Goal: Task Accomplishment & Management: Manage account settings

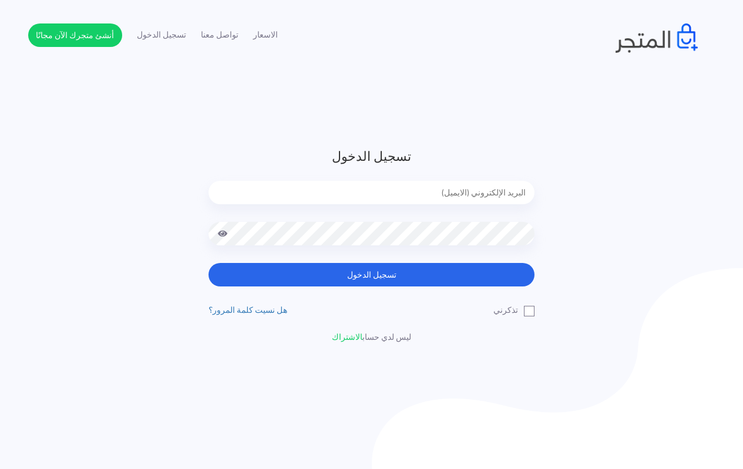
click at [403, 187] on input "email" at bounding box center [371, 192] width 326 height 23
type input "[EMAIL_ADDRESS][DOMAIN_NAME]"
click at [208, 263] on button "تسجيل الدخول" at bounding box center [371, 274] width 326 height 23
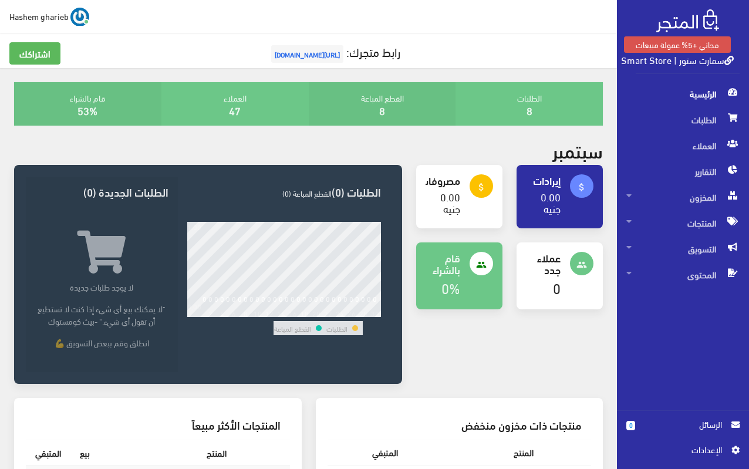
click at [702, 450] on span "اﻹعدادات" at bounding box center [679, 449] width 86 height 13
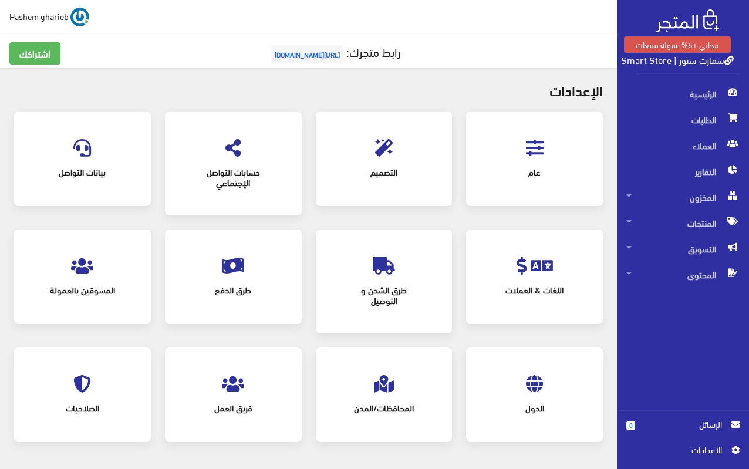
click at [95, 268] on div "المسوقين بالعمولة" at bounding box center [82, 276] width 113 height 71
click at [83, 268] on icon at bounding box center [82, 266] width 22 height 18
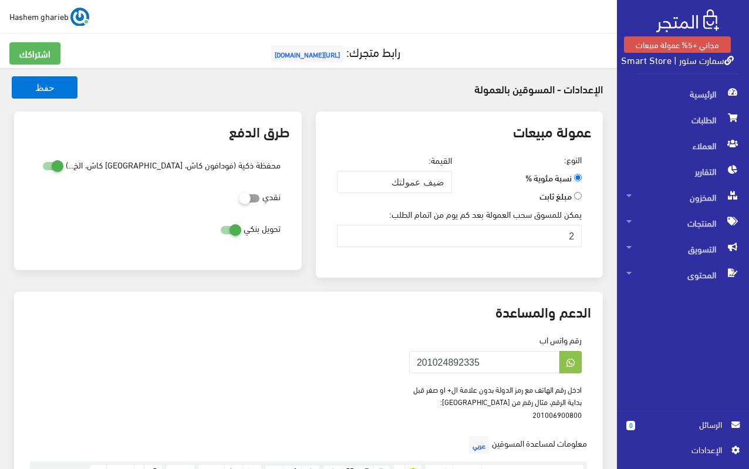
click at [220, 231] on icon at bounding box center [220, 229] width 0 height 11
click at [220, 231] on input "checkbox" at bounding box center [209, 227] width 21 height 12
checkbox input "false"
click at [262, 285] on div "طرق الدفع محفظة ذكية (فودافون كاش، قاهرة كاش، الخ...) نقدي تحويل بنكي" at bounding box center [158, 202] width 302 height 180
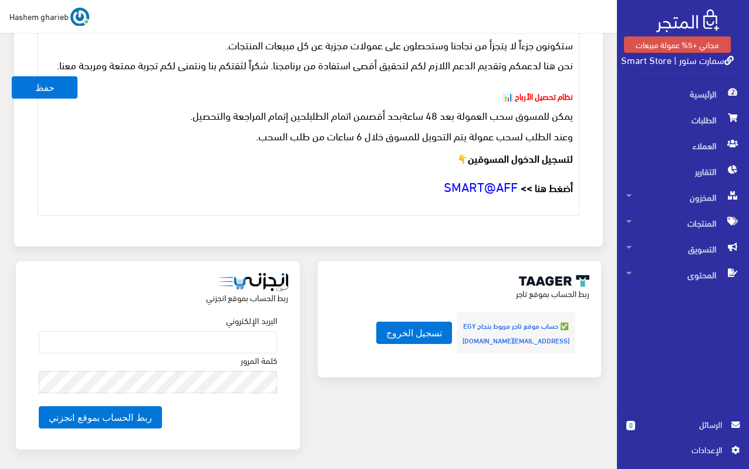
scroll to position [1299, 0]
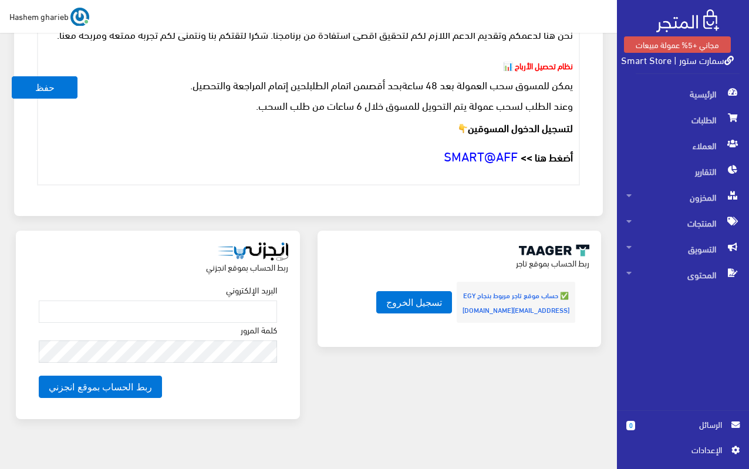
click at [500, 295] on strong "✅ حساب موقع تاجر مربوط بنجاح EGY solution.technology007@gmail.com" at bounding box center [516, 302] width 107 height 25
copy div "solution.technology007@gmail.com"
